Goal: Task Accomplishment & Management: Use online tool/utility

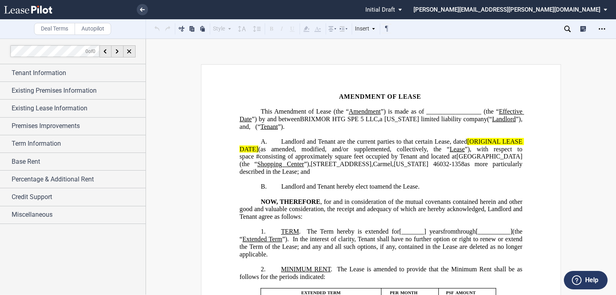
click at [484, 111] on span "”) is made as of _________________ (the “" at bounding box center [440, 111] width 118 height 7
click at [466, 142] on span "[ORIGINAL LEASE DATE]" at bounding box center [381, 145] width 284 height 14
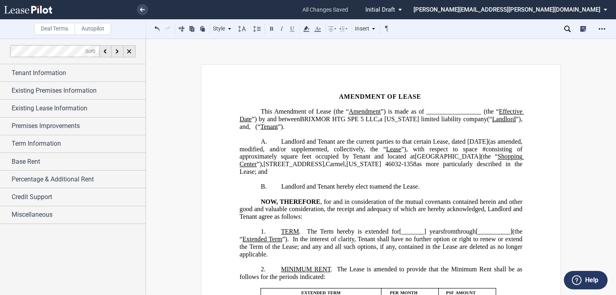
click at [486, 120] on span "limited liability company" at bounding box center [454, 118] width 66 height 7
click at [496, 109] on span "”) is made as of _________________ (the “" at bounding box center [440, 111] width 118 height 7
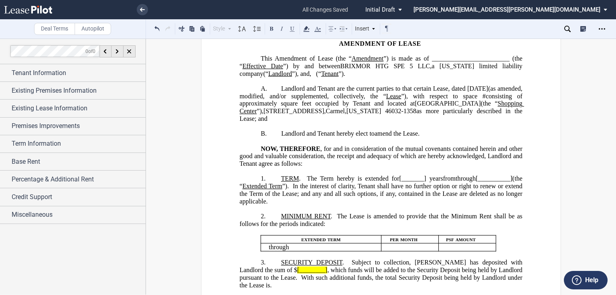
scroll to position [64, 0]
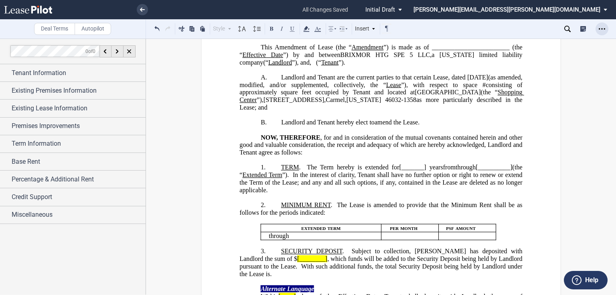
click at [602, 28] on use "Open Lease options menu" at bounding box center [602, 28] width 6 height 1
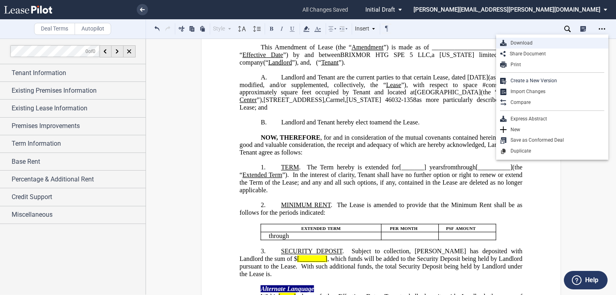
click at [523, 44] on div "Download" at bounding box center [555, 43] width 98 height 7
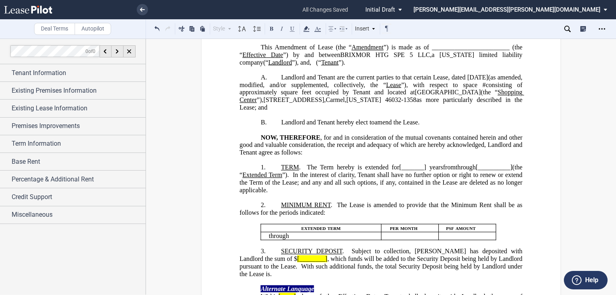
click at [336, 164] on span "The Term hereby is extended for" at bounding box center [353, 167] width 92 height 7
